Goal: Register for event/course

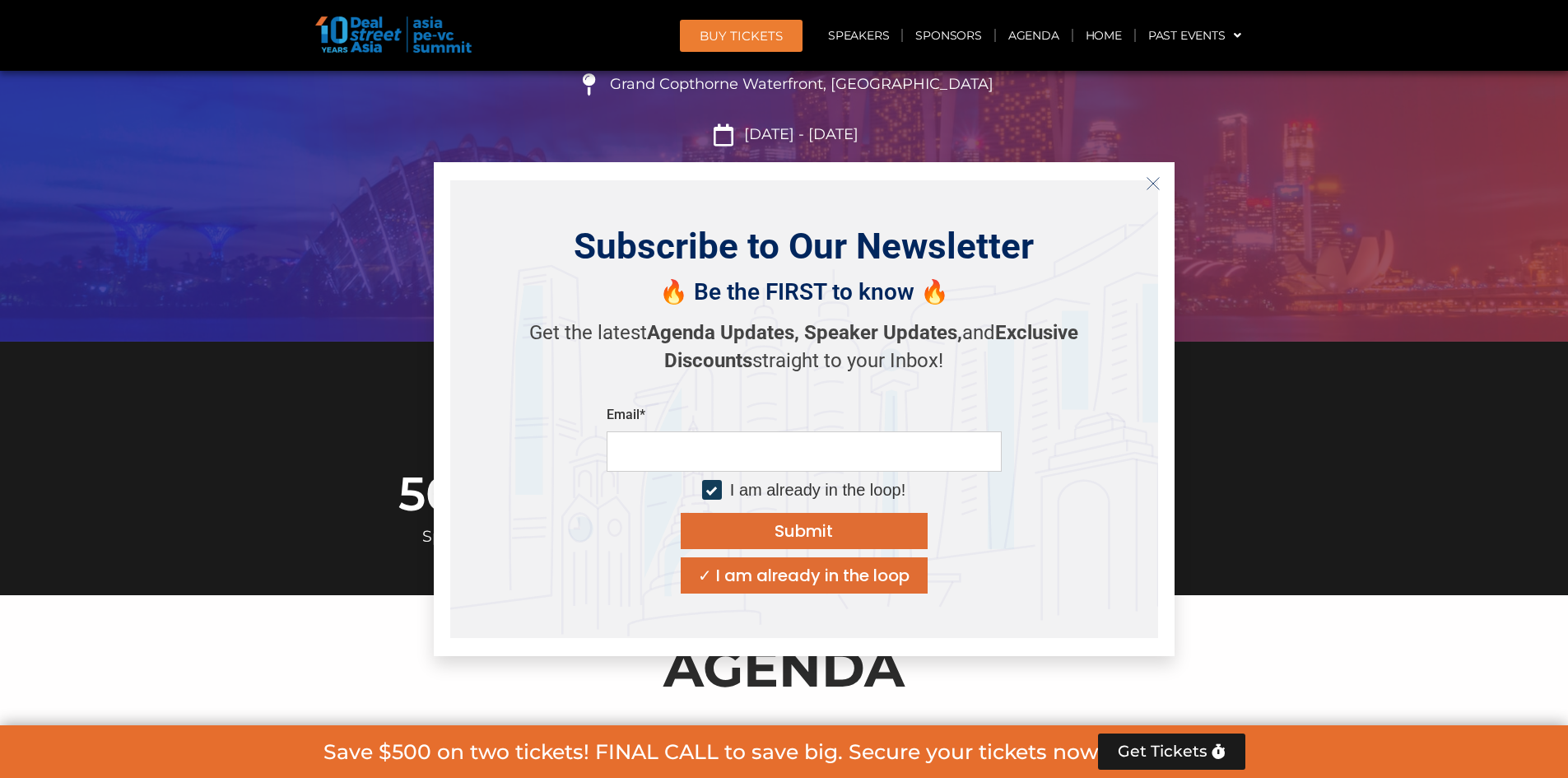
scroll to position [576, 0]
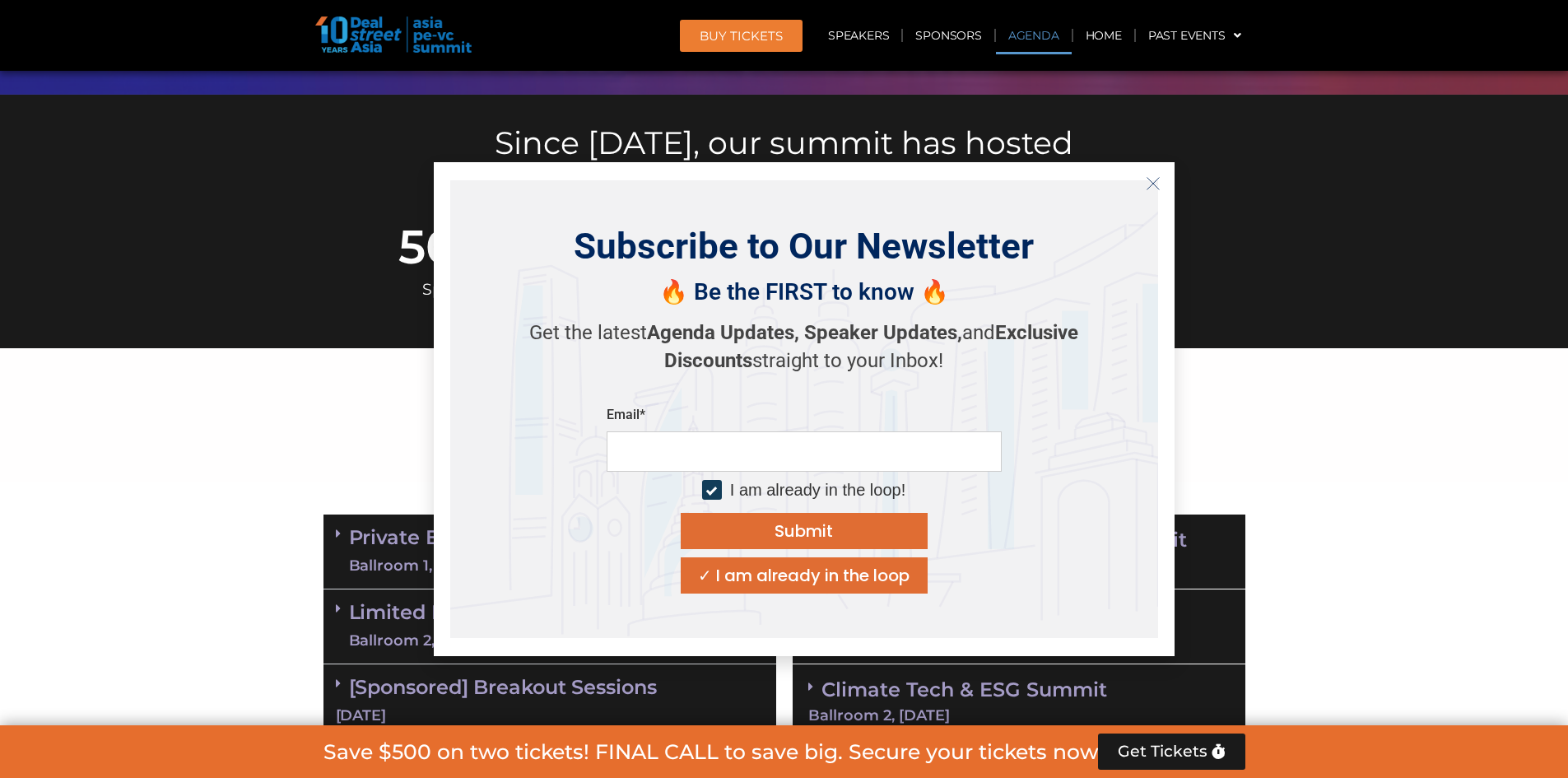
click at [1152, 188] on icon "Close" at bounding box center [1153, 183] width 15 height 15
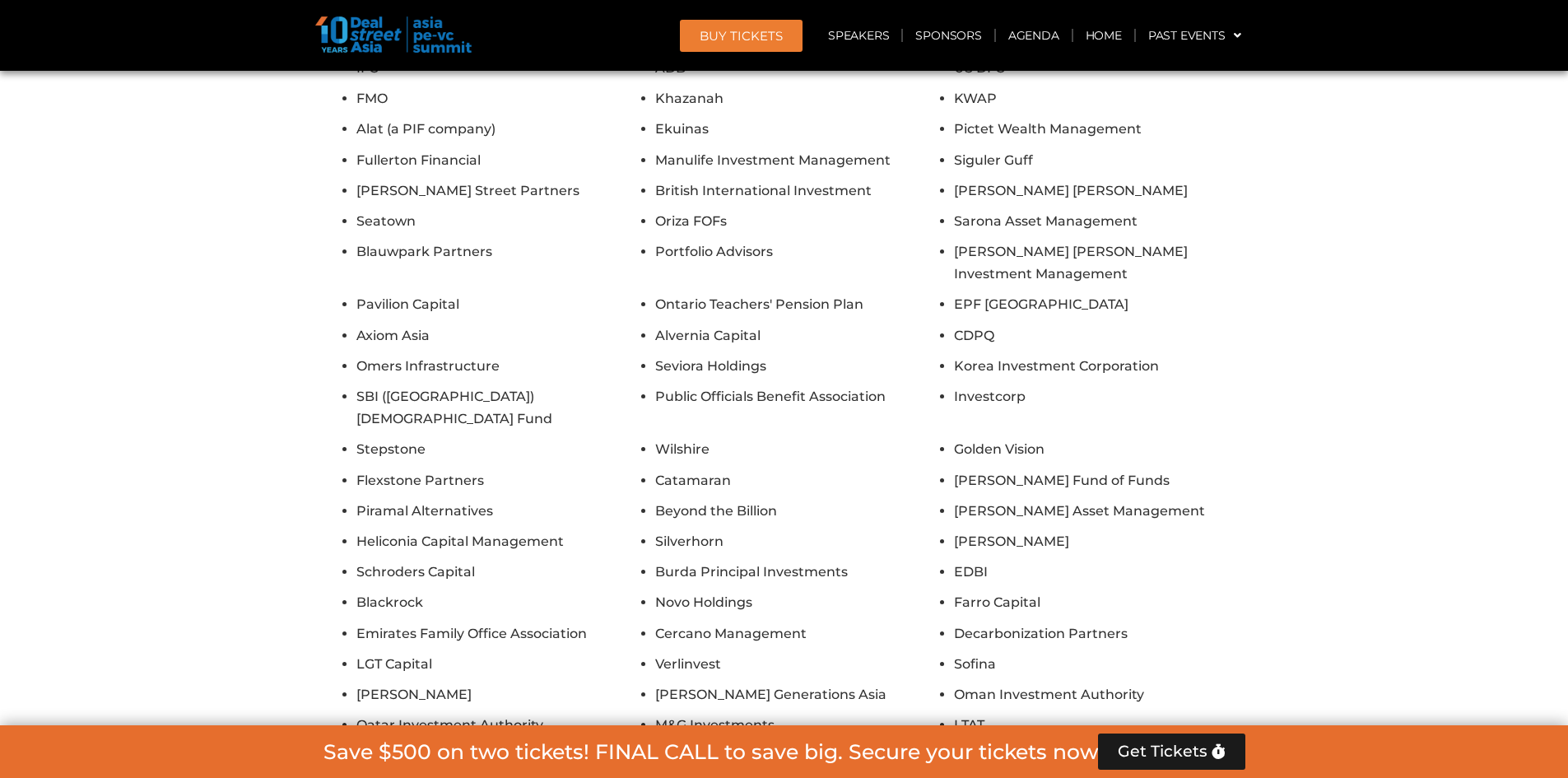
scroll to position [14841, 0]
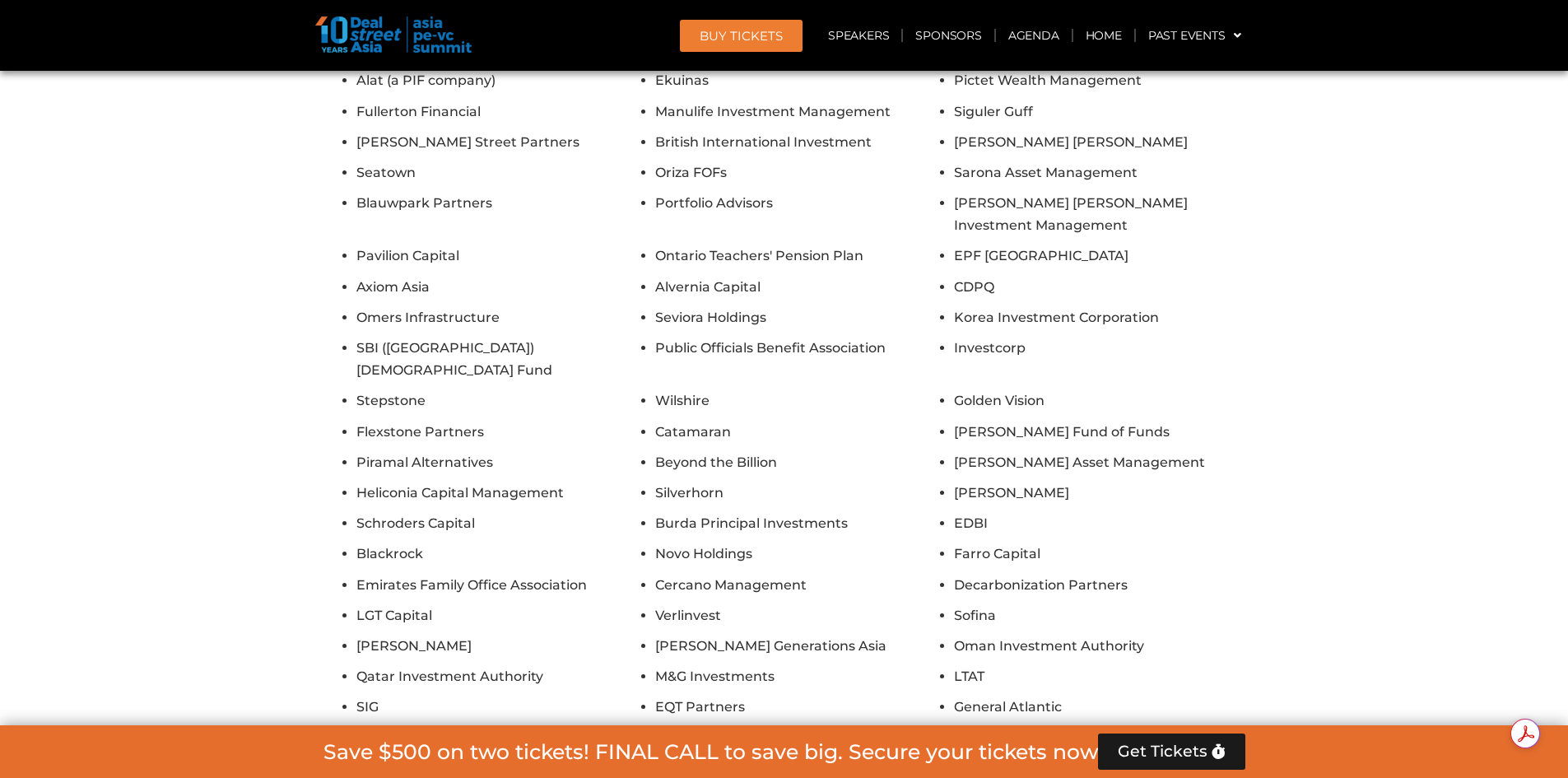
click at [804, 734] on button "Show All Firms" at bounding box center [784, 752] width 132 height 37
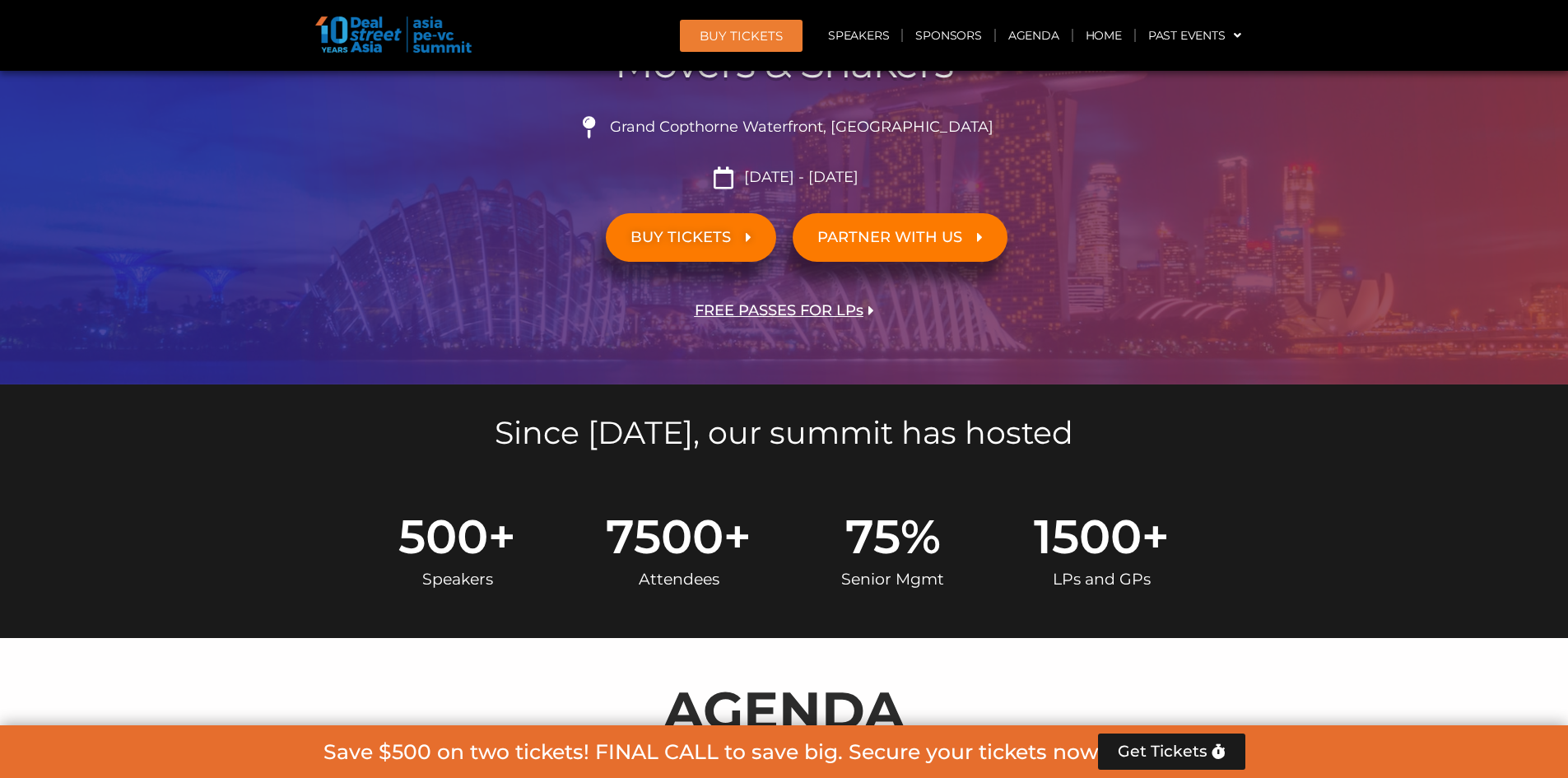
scroll to position [0, 0]
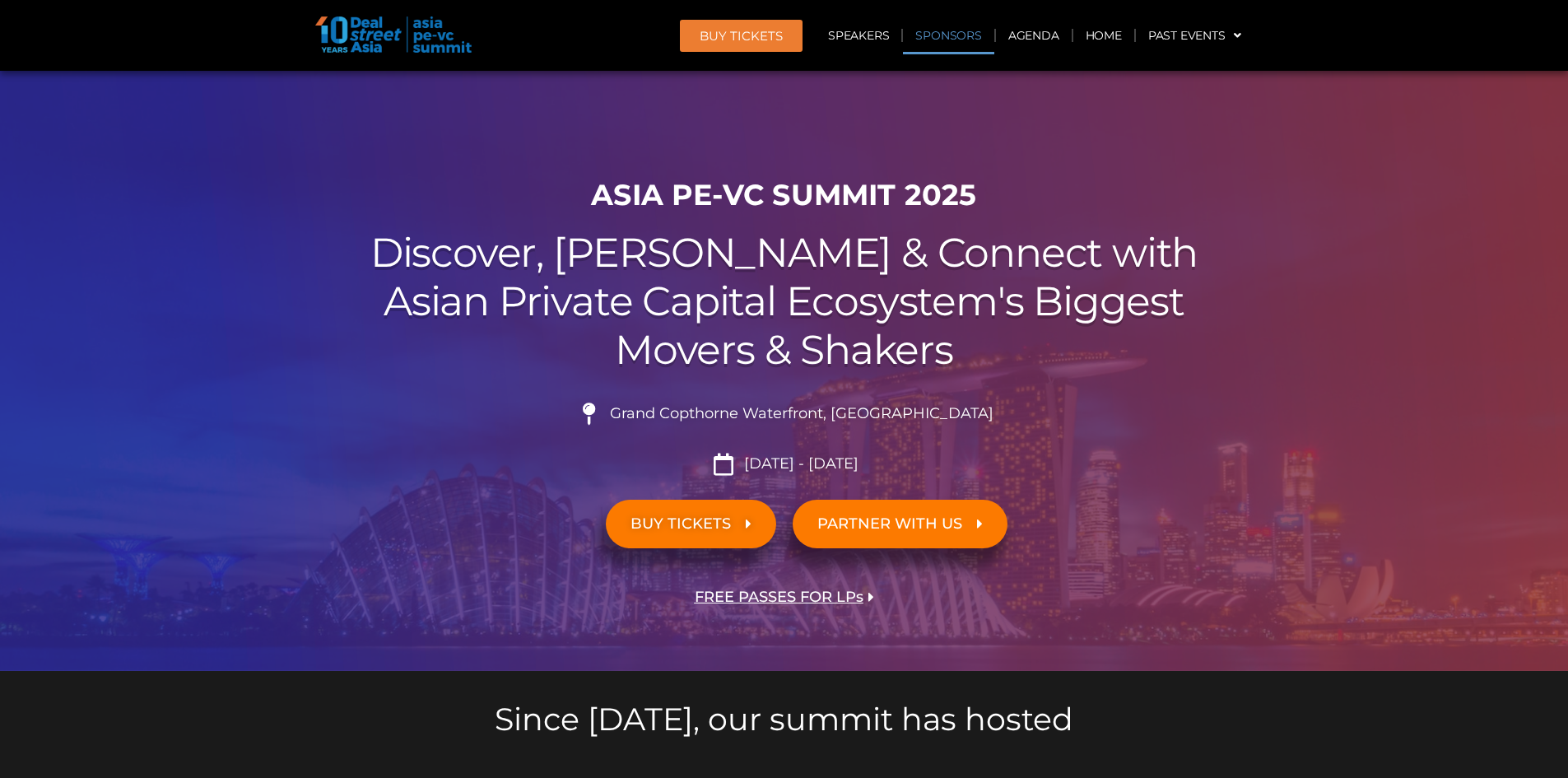
click at [972, 32] on link "Sponsors" at bounding box center [948, 36] width 90 height 38
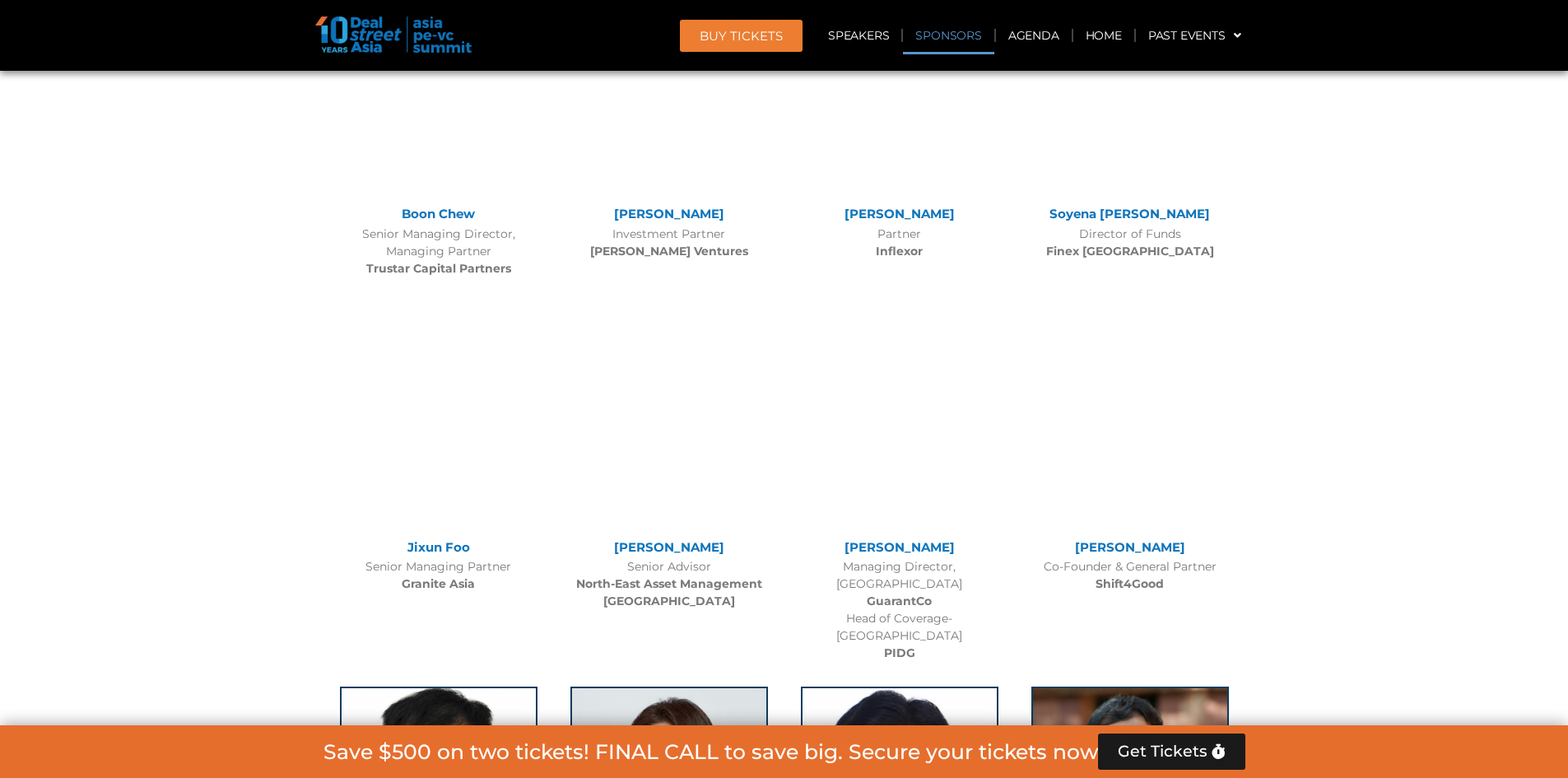
scroll to position [18104, 0]
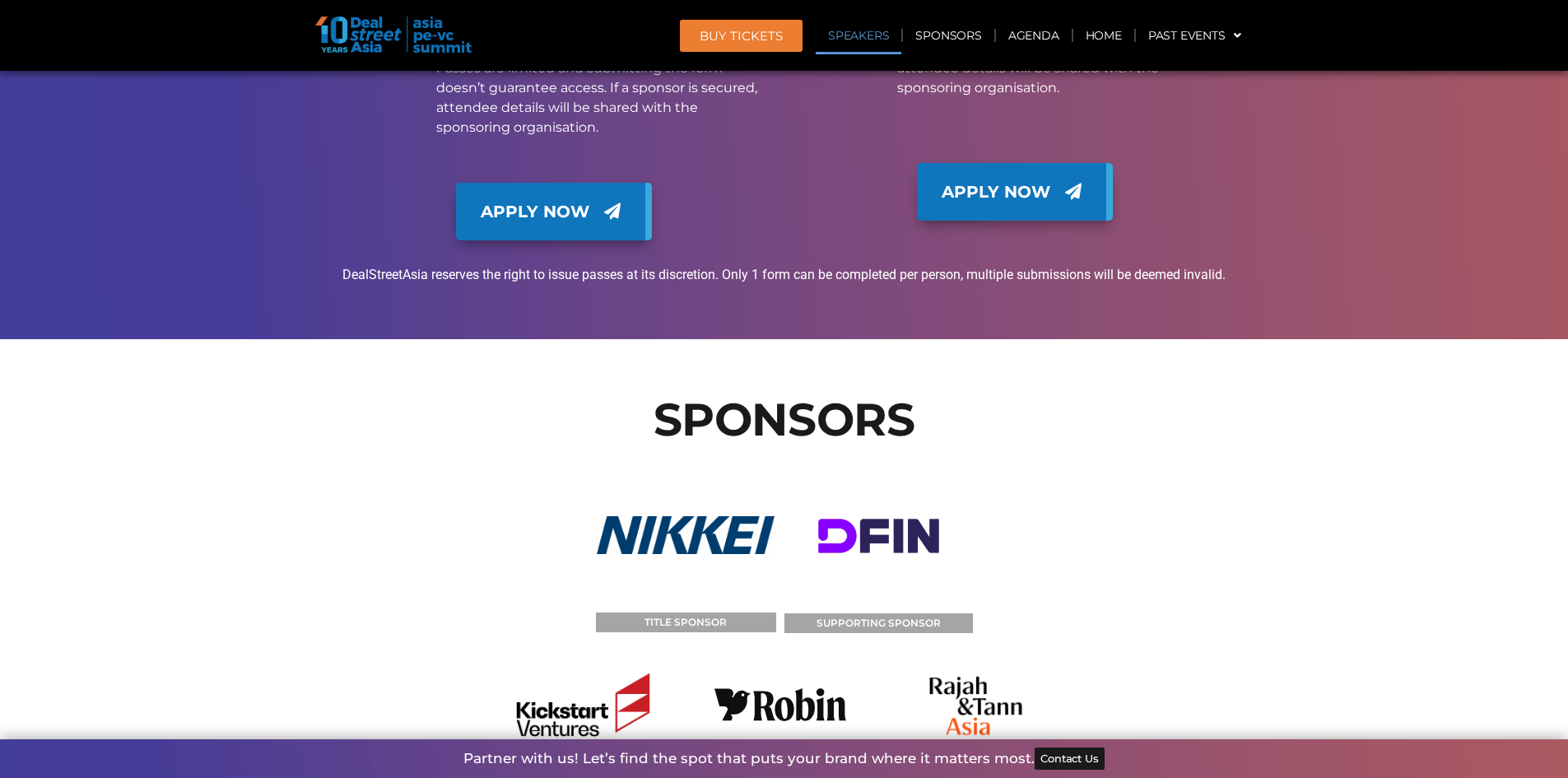
click at [840, 35] on link "Speakers" at bounding box center [858, 36] width 85 height 38
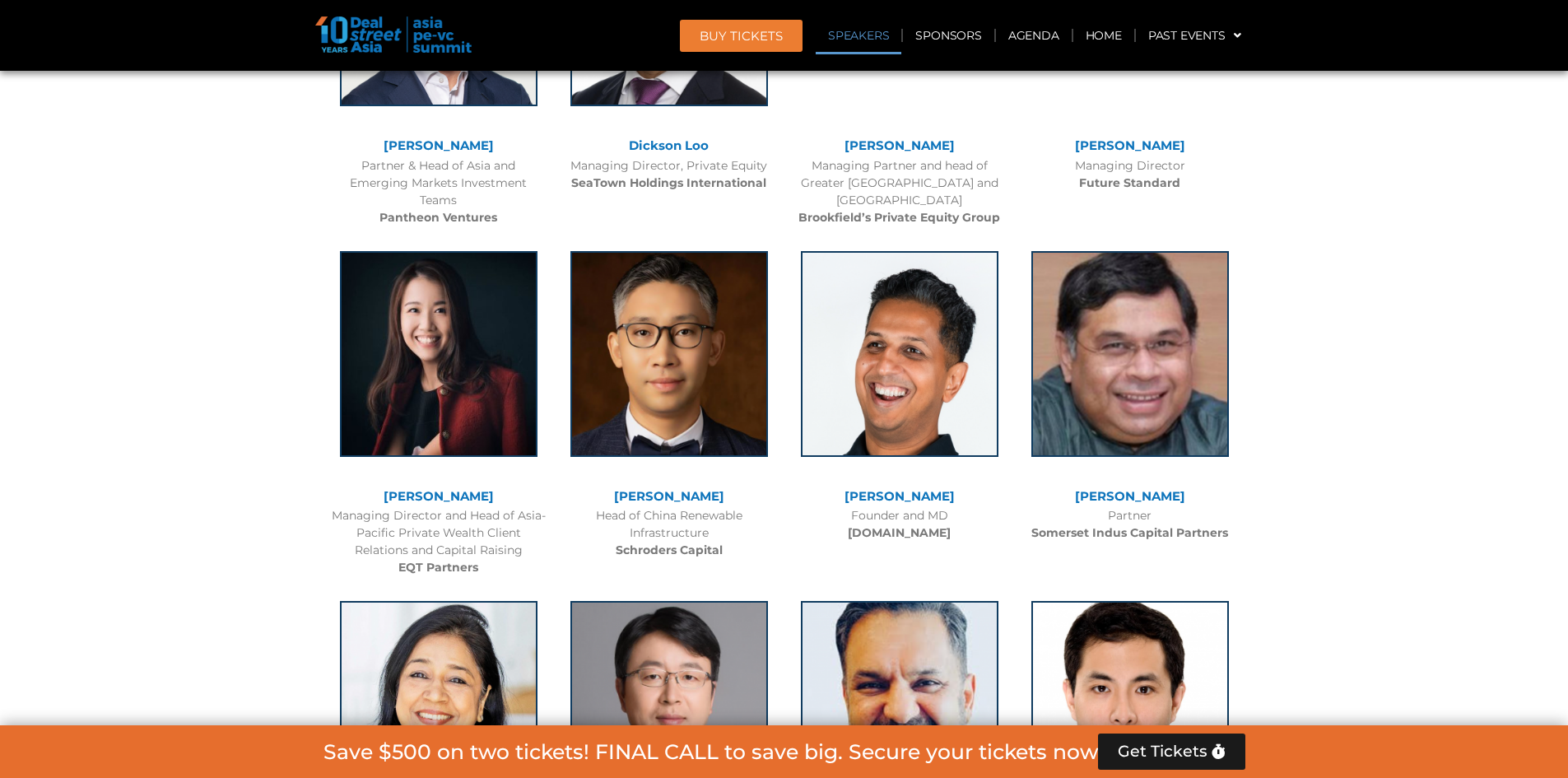
scroll to position [1862, 0]
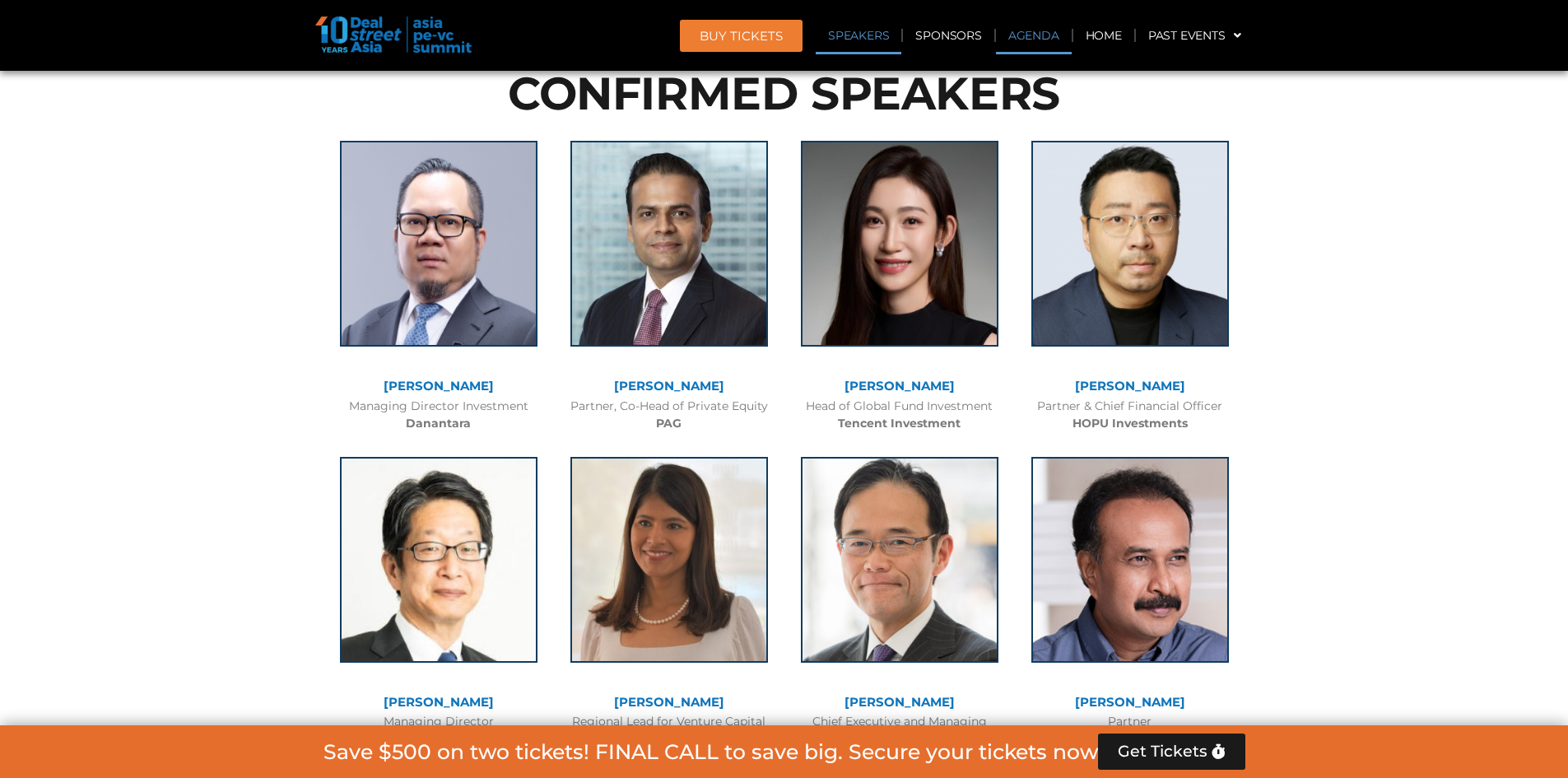
click at [1014, 33] on link "Agenda" at bounding box center [1033, 36] width 76 height 38
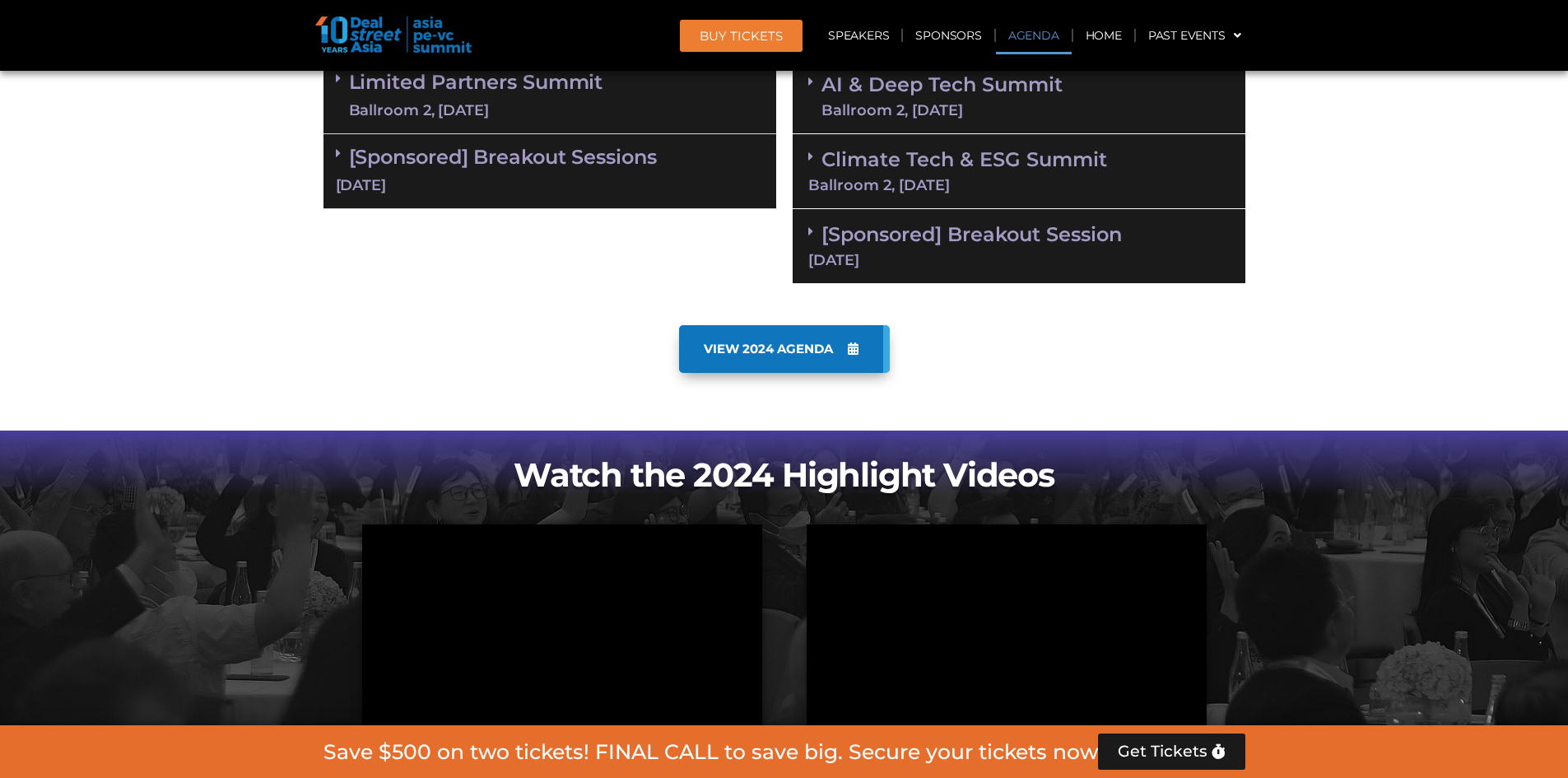
scroll to position [862, 0]
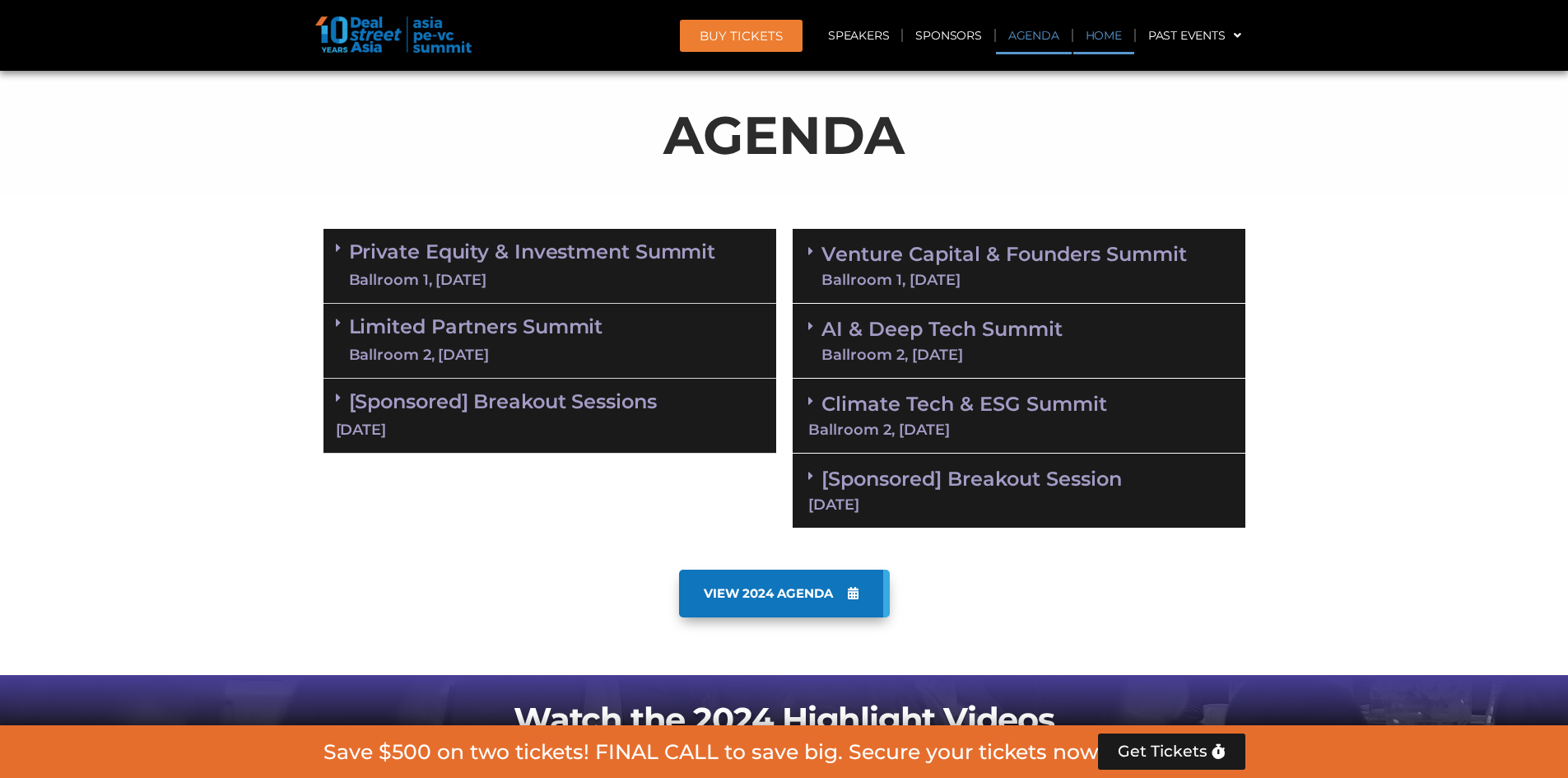
click at [1092, 36] on link "Home" at bounding box center [1103, 36] width 61 height 38
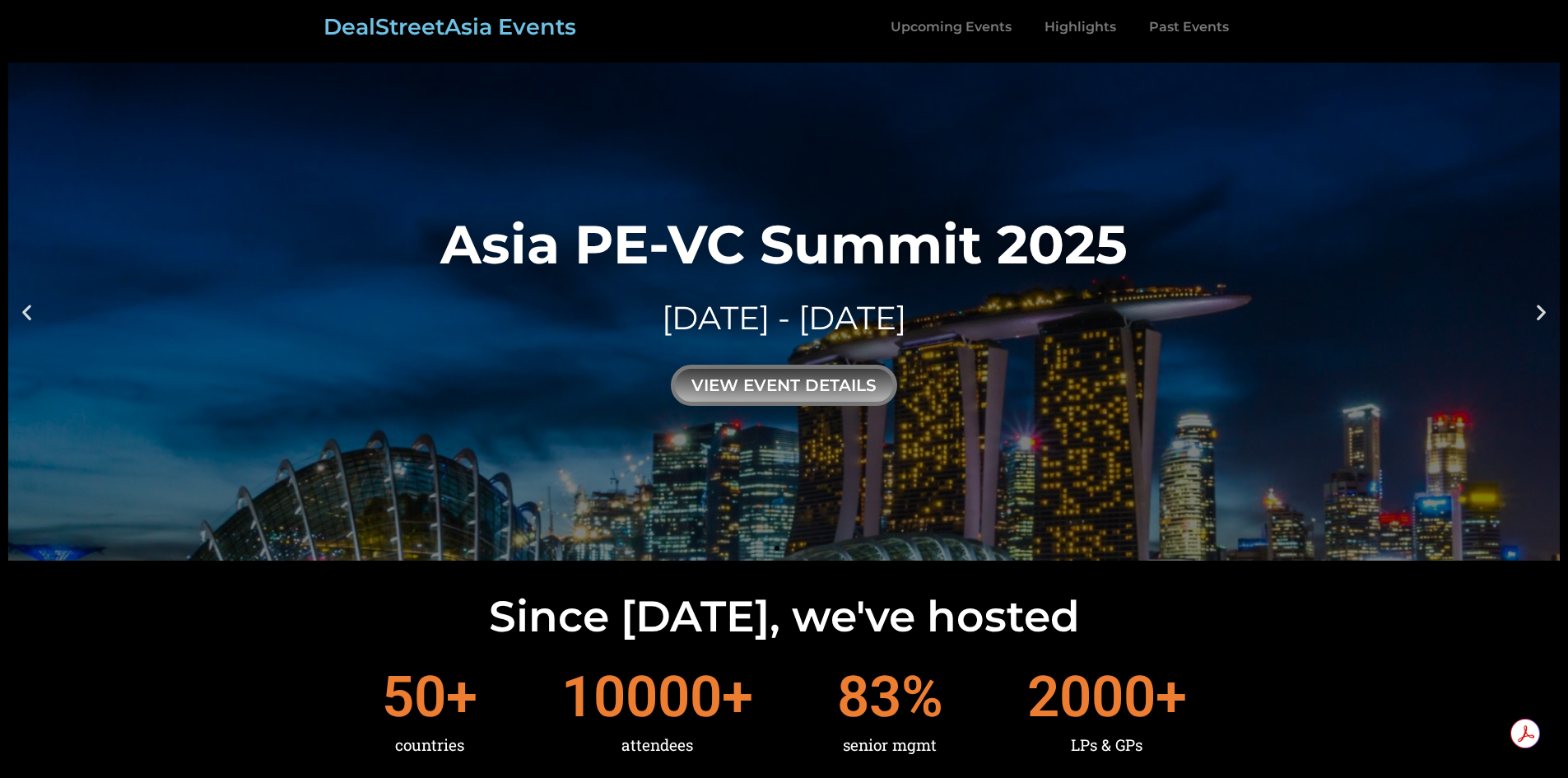
click at [1545, 307] on icon "Next slide" at bounding box center [1541, 312] width 21 height 21
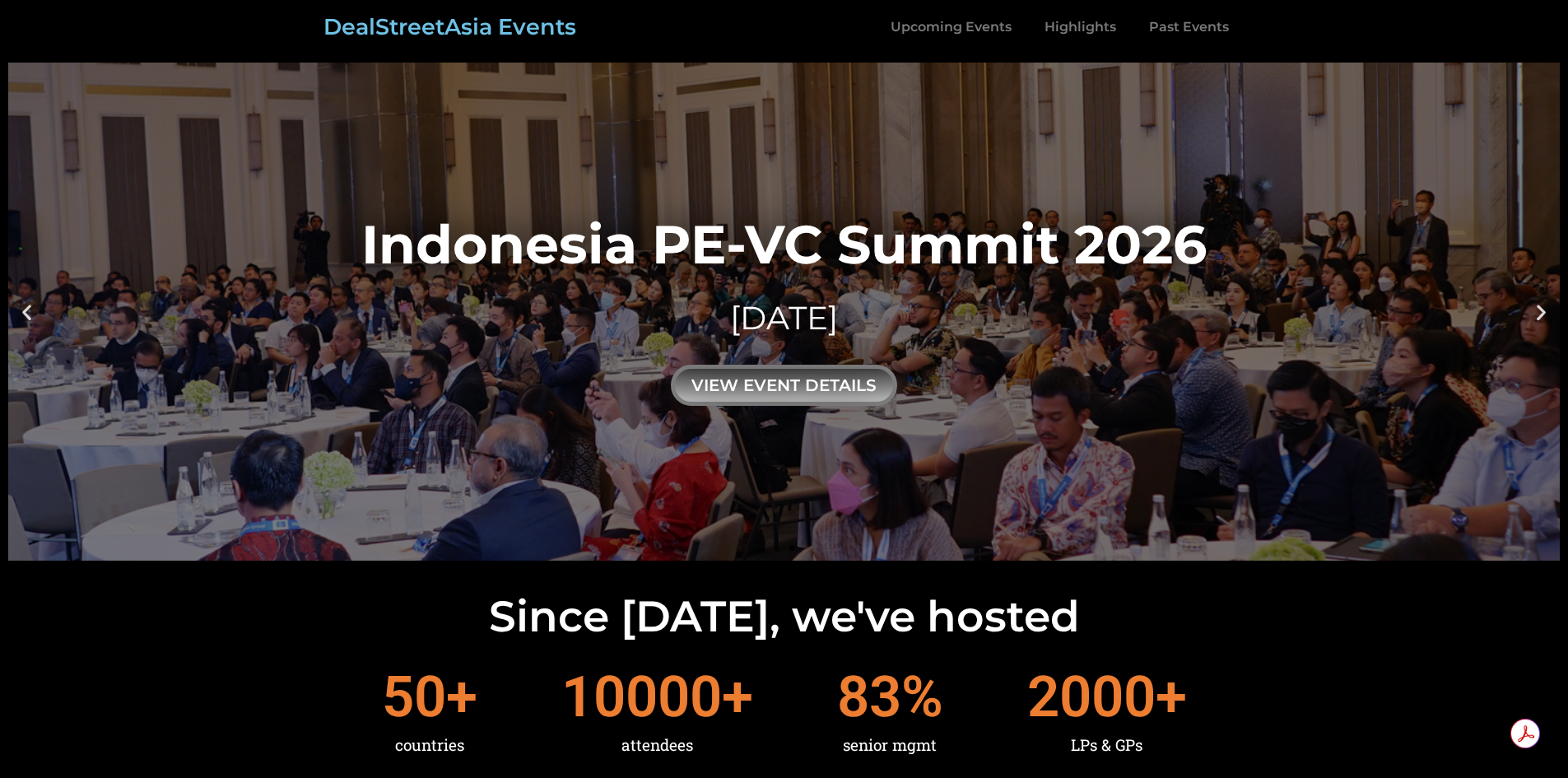
click at [1543, 312] on icon "Next slide" at bounding box center [1541, 312] width 21 height 21
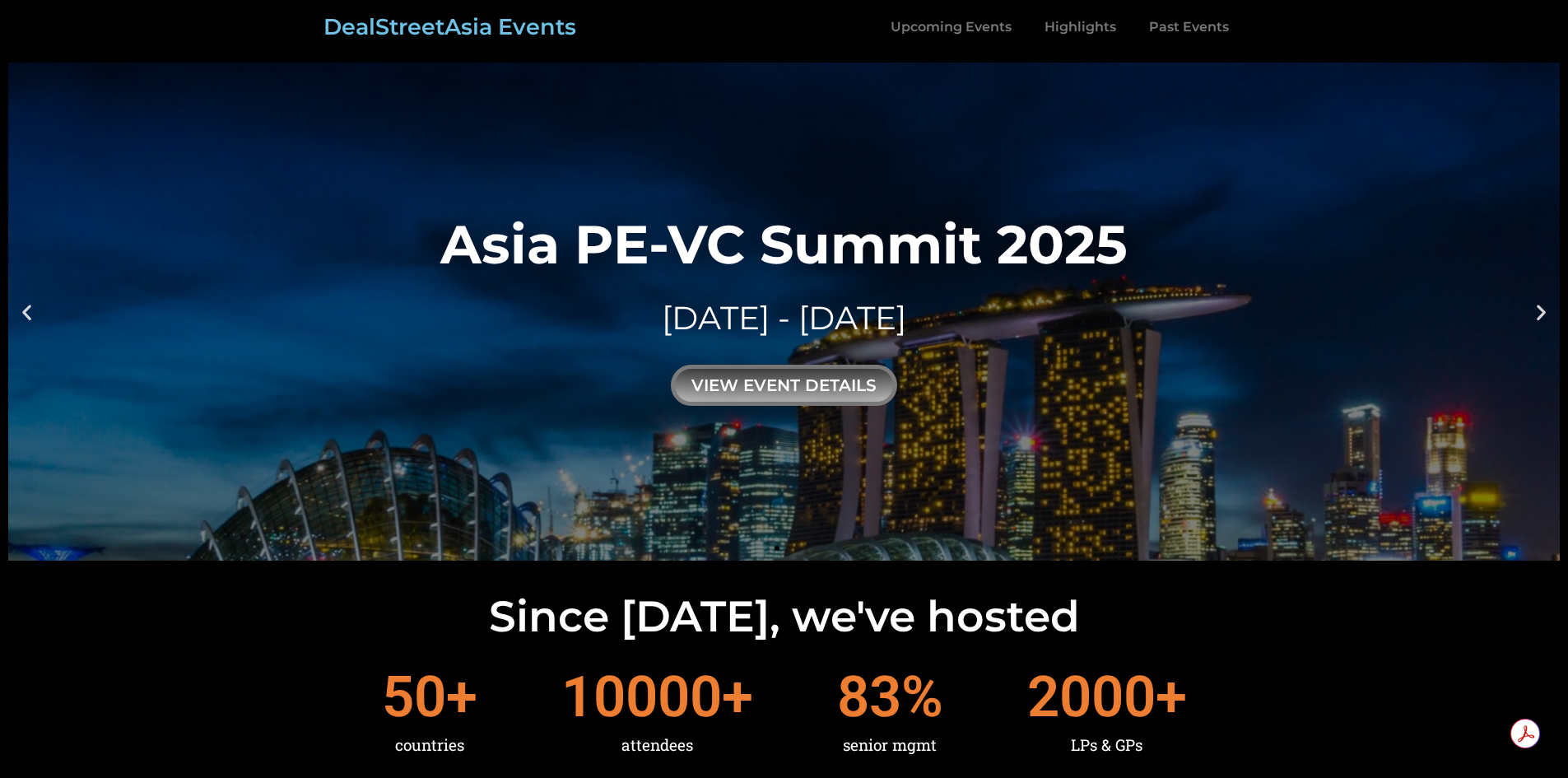
click at [1543, 312] on icon "Next slide" at bounding box center [1541, 312] width 21 height 21
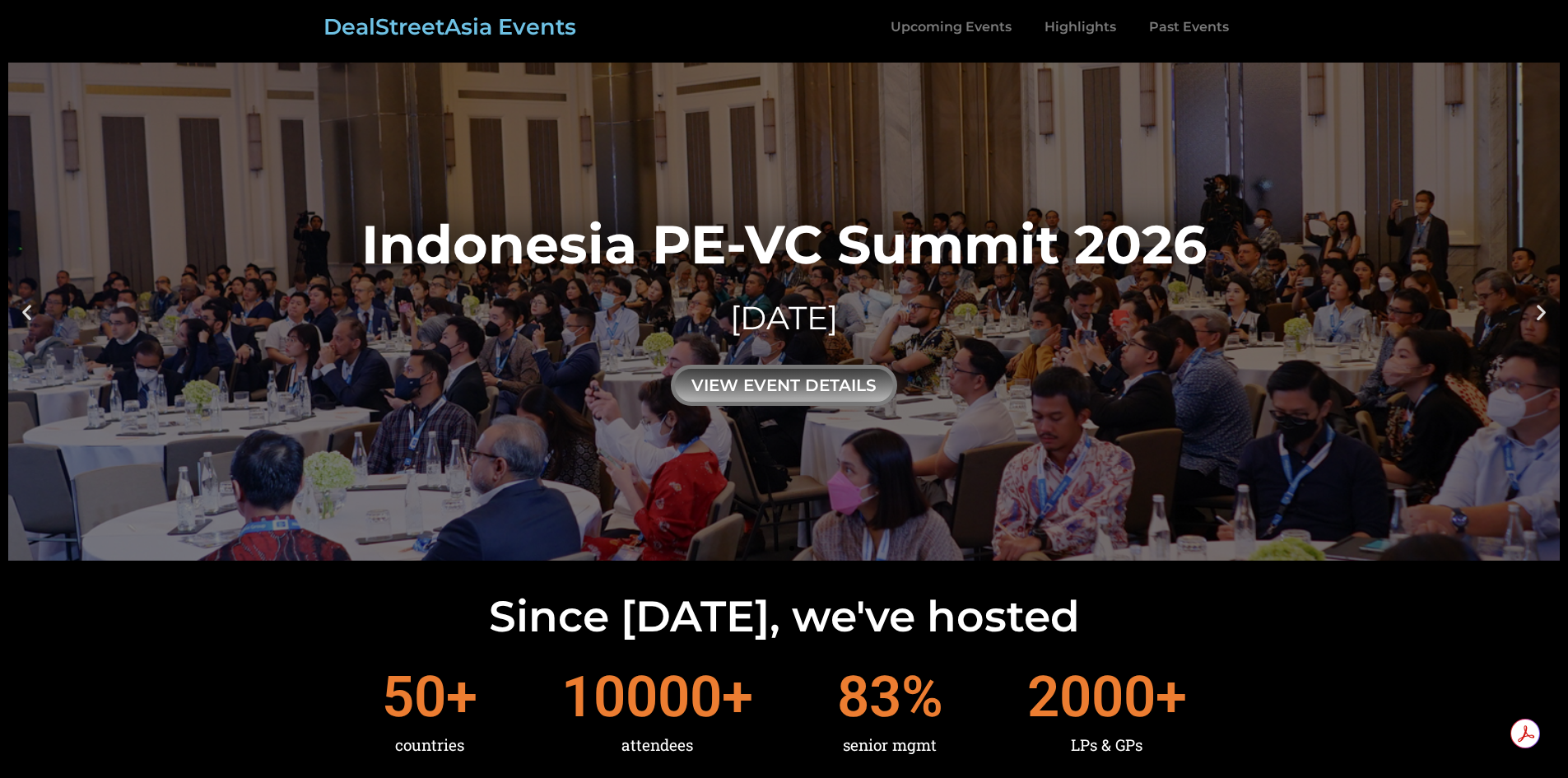
click at [1543, 312] on icon "Next slide" at bounding box center [1541, 312] width 21 height 21
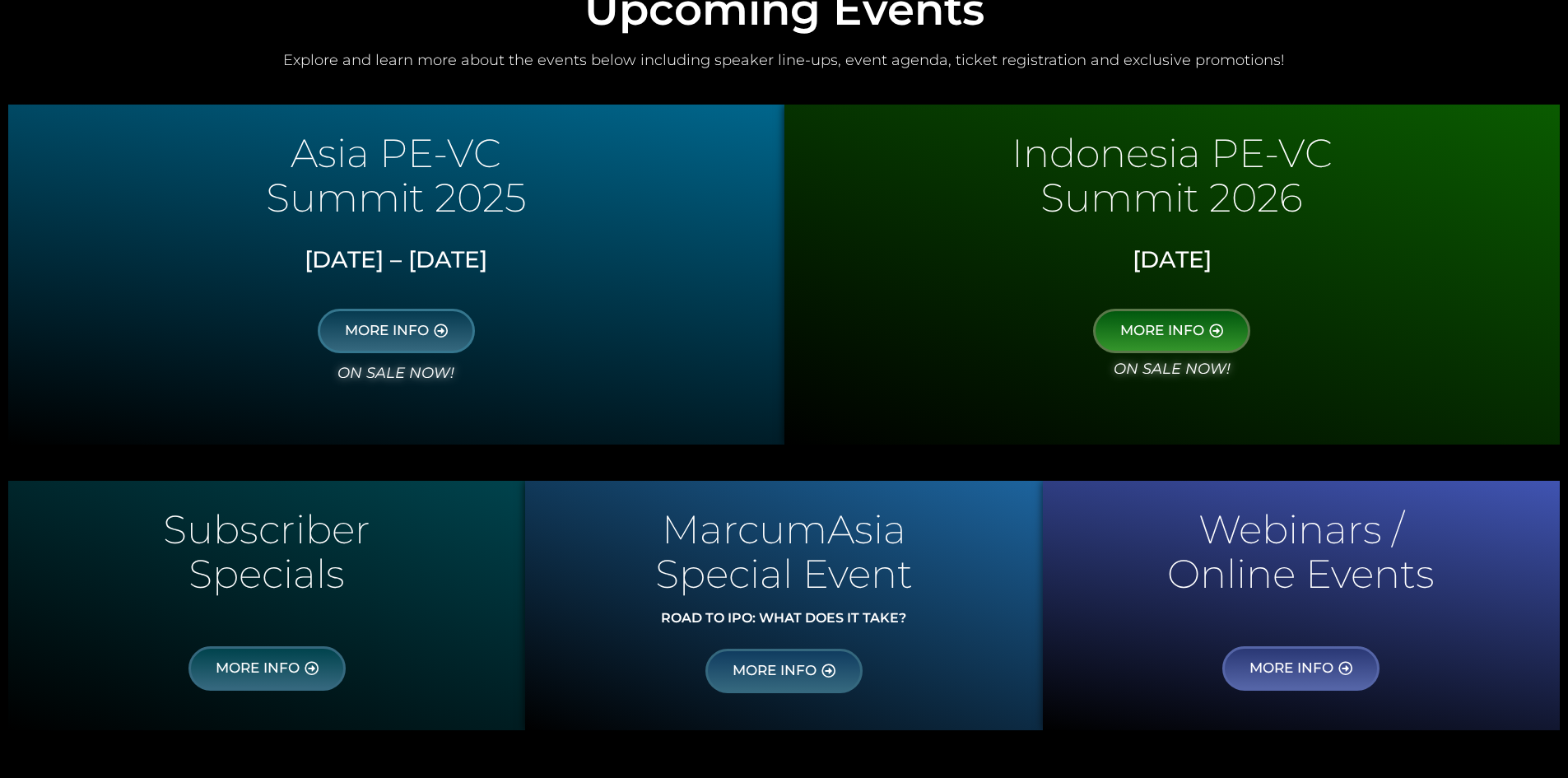
scroll to position [894, 0]
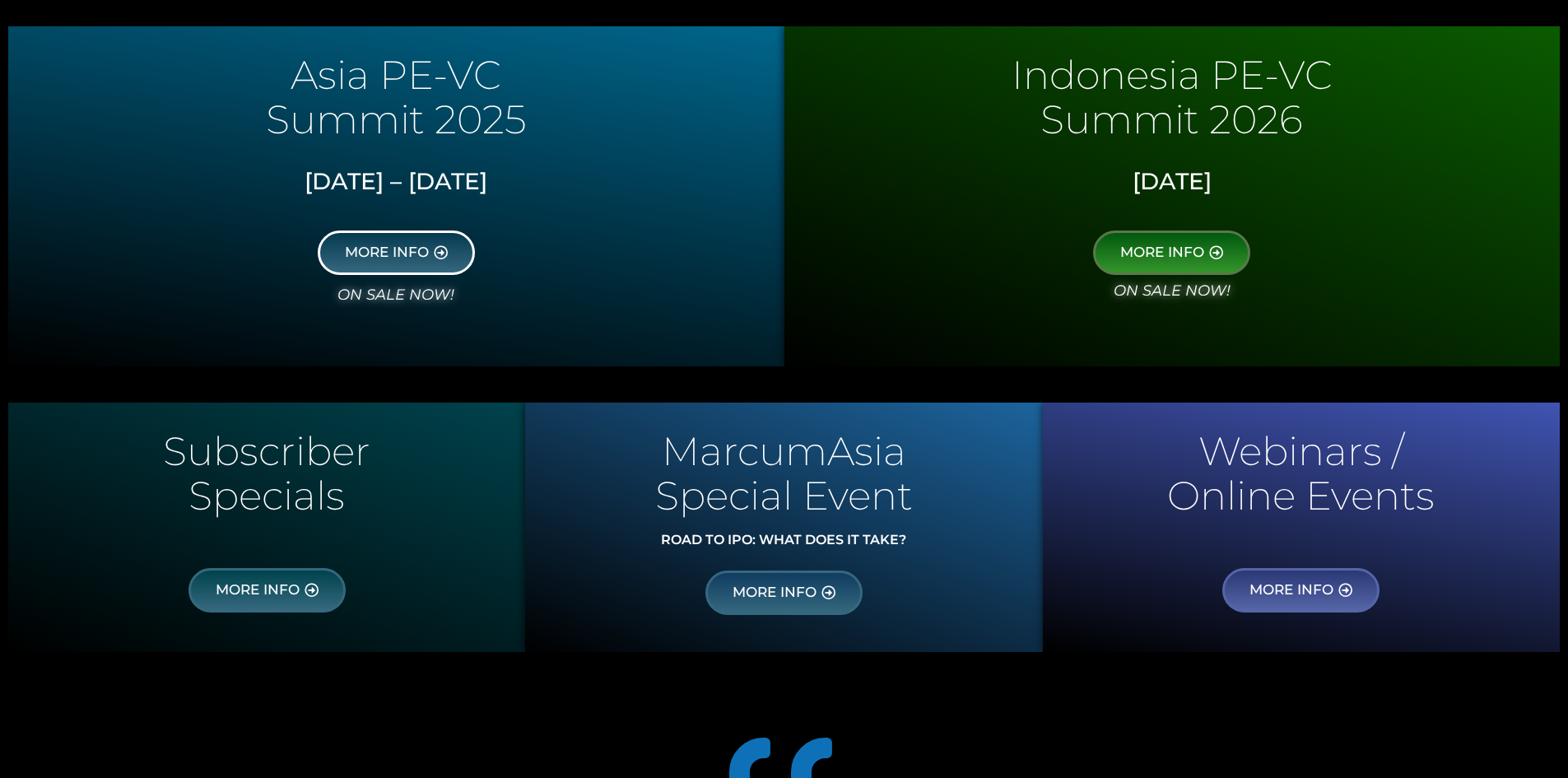
drag, startPoint x: 396, startPoint y: 249, endPoint x: 434, endPoint y: 223, distance: 46.0
click at [396, 249] on span "MORE INFO" at bounding box center [386, 253] width 84 height 15
click at [399, 249] on span "MORE INFO" at bounding box center [386, 253] width 84 height 15
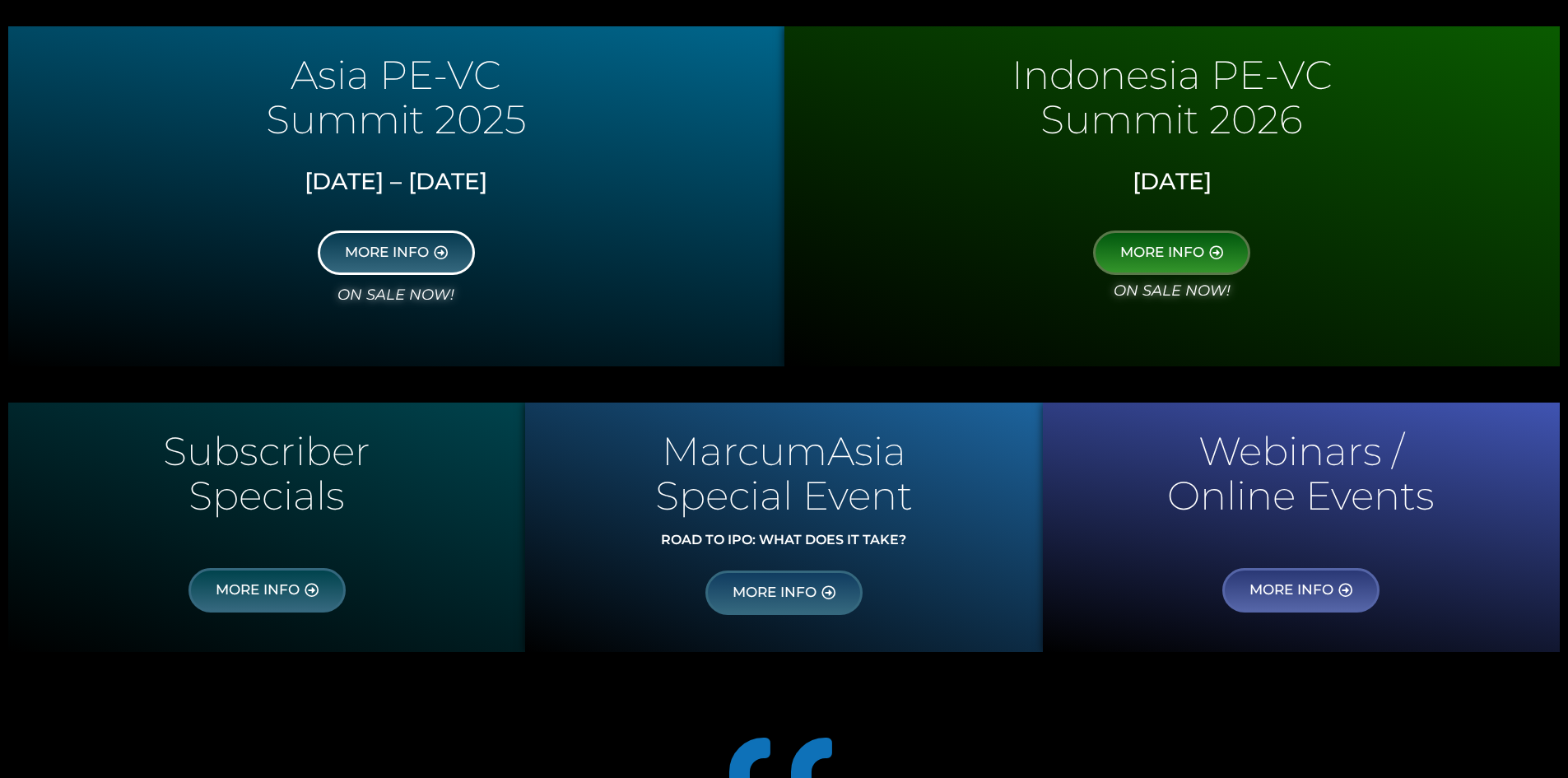
click at [435, 249] on icon at bounding box center [441, 252] width 14 height 14
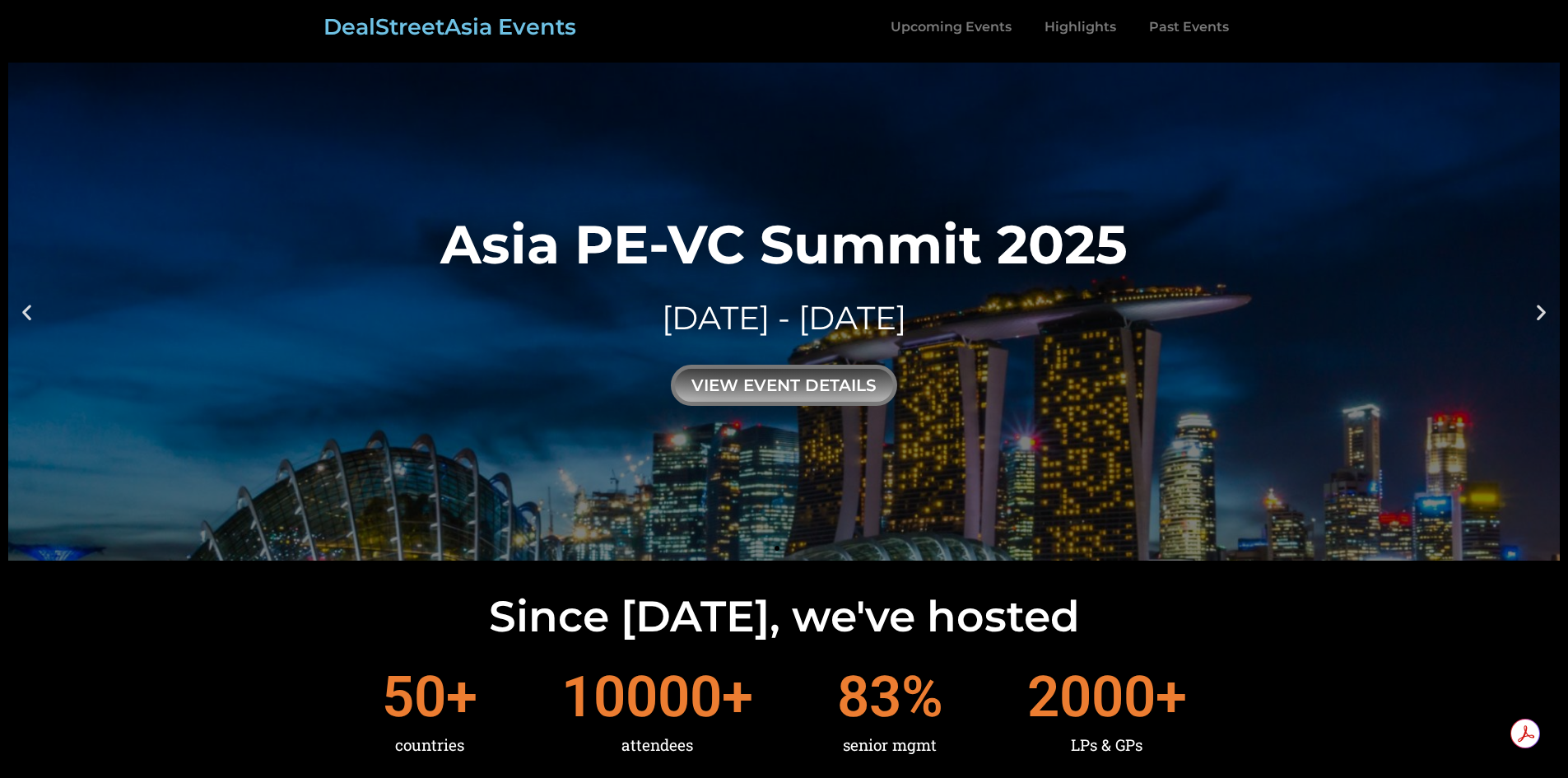
click at [714, 382] on div "view event details" at bounding box center [784, 385] width 226 height 41
